Goal: Task Accomplishment & Management: Complete application form

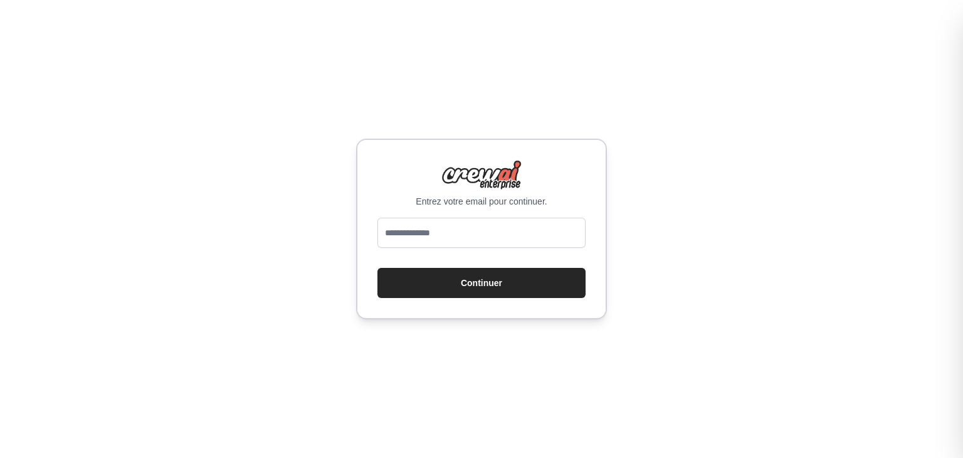
type input "**********"
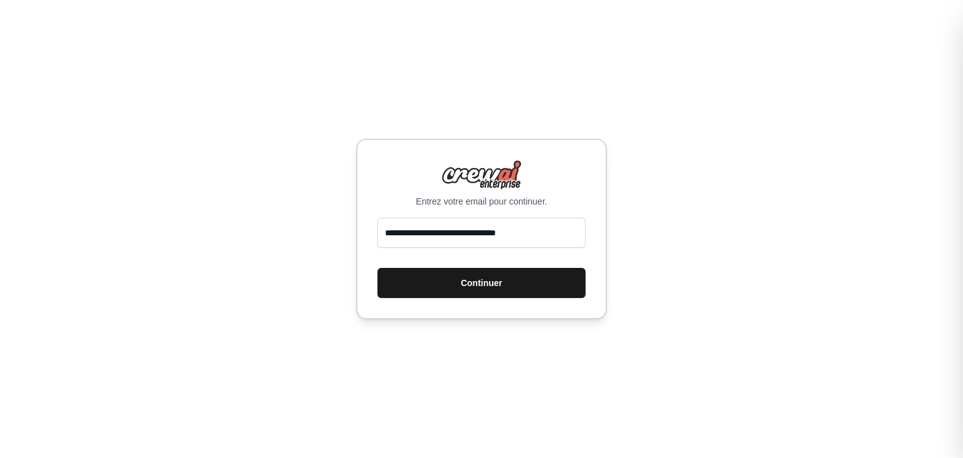
click at [404, 282] on button "Continuer" at bounding box center [482, 283] width 208 height 30
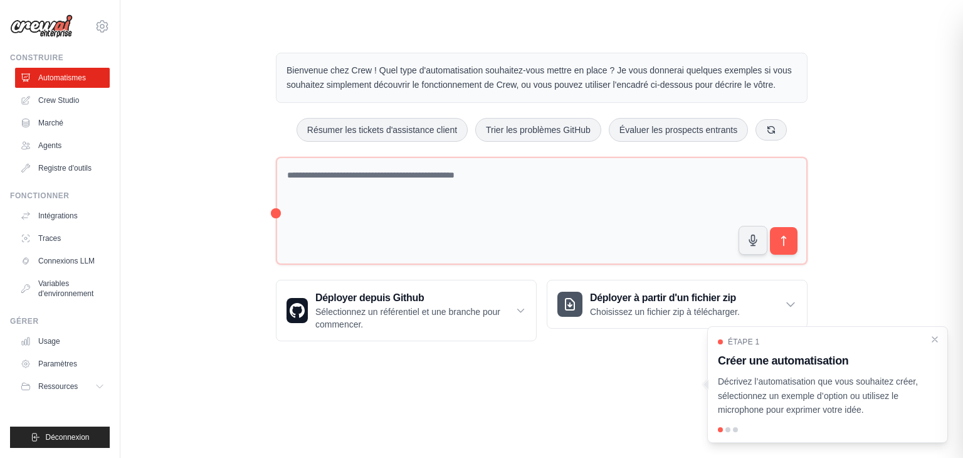
drag, startPoint x: 934, startPoint y: 339, endPoint x: 923, endPoint y: 339, distance: 10.7
click at [934, 339] on icon "Procédure pas à pas fermée" at bounding box center [934, 339] width 5 height 5
